Goal: Find specific page/section: Find specific page/section

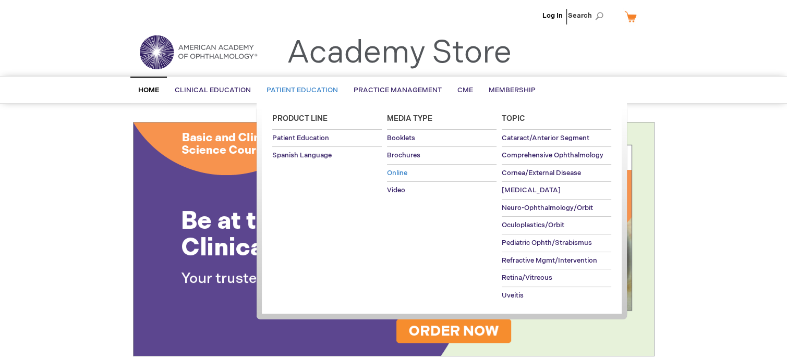
click at [396, 172] on span "Online" at bounding box center [397, 173] width 20 height 8
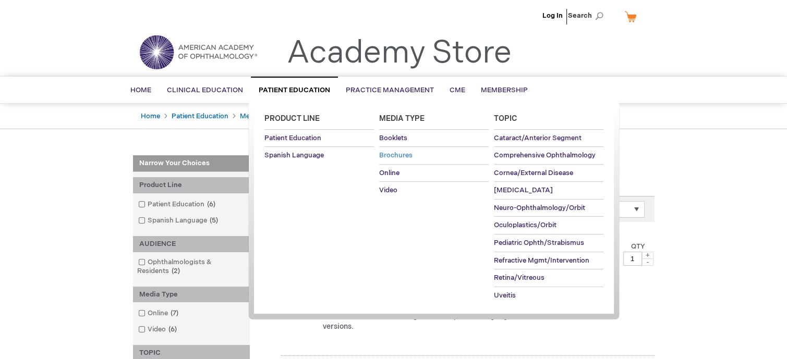
click at [389, 155] on span "Brochures" at bounding box center [395, 155] width 33 height 8
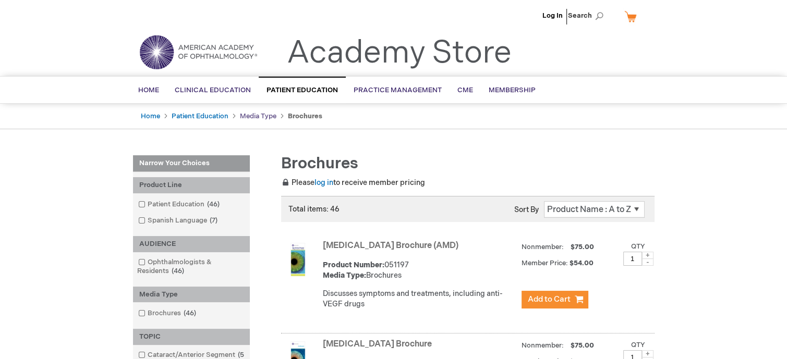
click at [245, 118] on link "Media Type" at bounding box center [258, 116] width 37 height 8
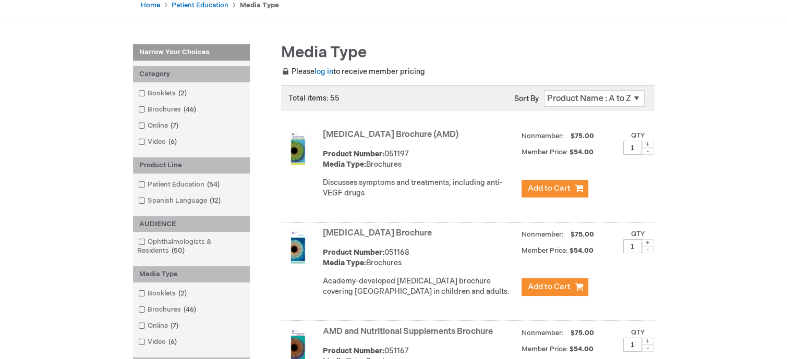
scroll to position [105, 0]
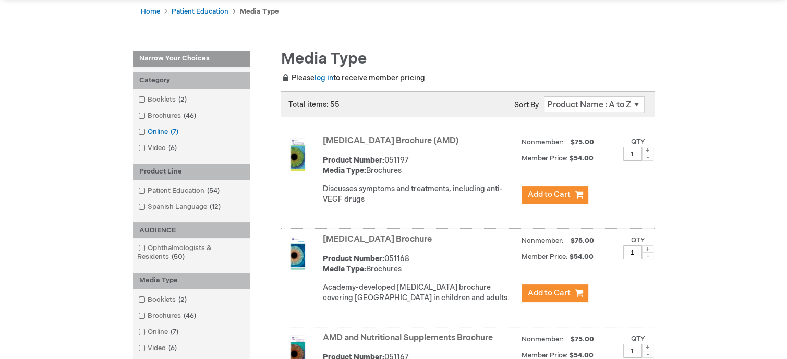
click at [151, 133] on link "Online 7 items" at bounding box center [159, 132] width 47 height 10
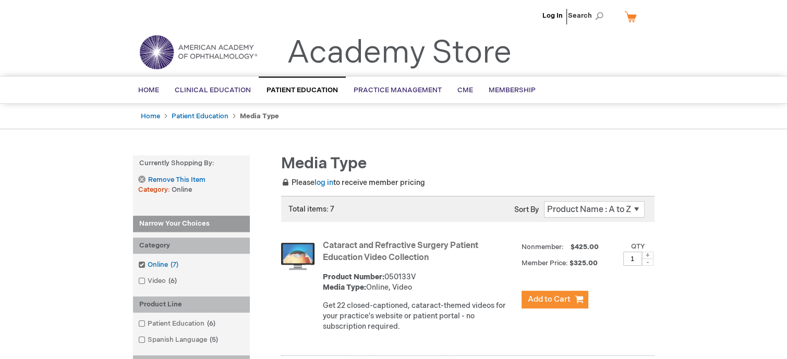
click at [145, 266] on link "Online 7 items" at bounding box center [159, 265] width 47 height 10
click at [200, 57] on img at bounding box center [198, 52] width 125 height 38
